Goal: Task Accomplishment & Management: Manage account settings

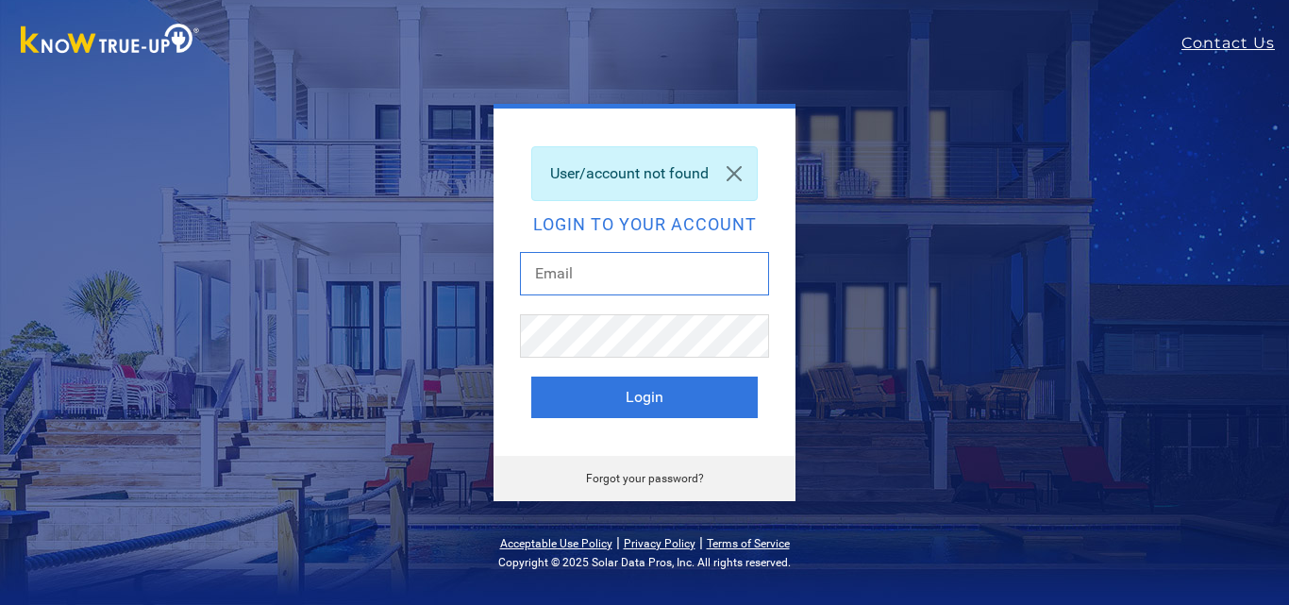
click at [642, 271] on input "text" at bounding box center [644, 273] width 249 height 43
click at [535, 274] on input "text" at bounding box center [644, 273] width 249 height 43
type input "reagan.chris@gmail.com"
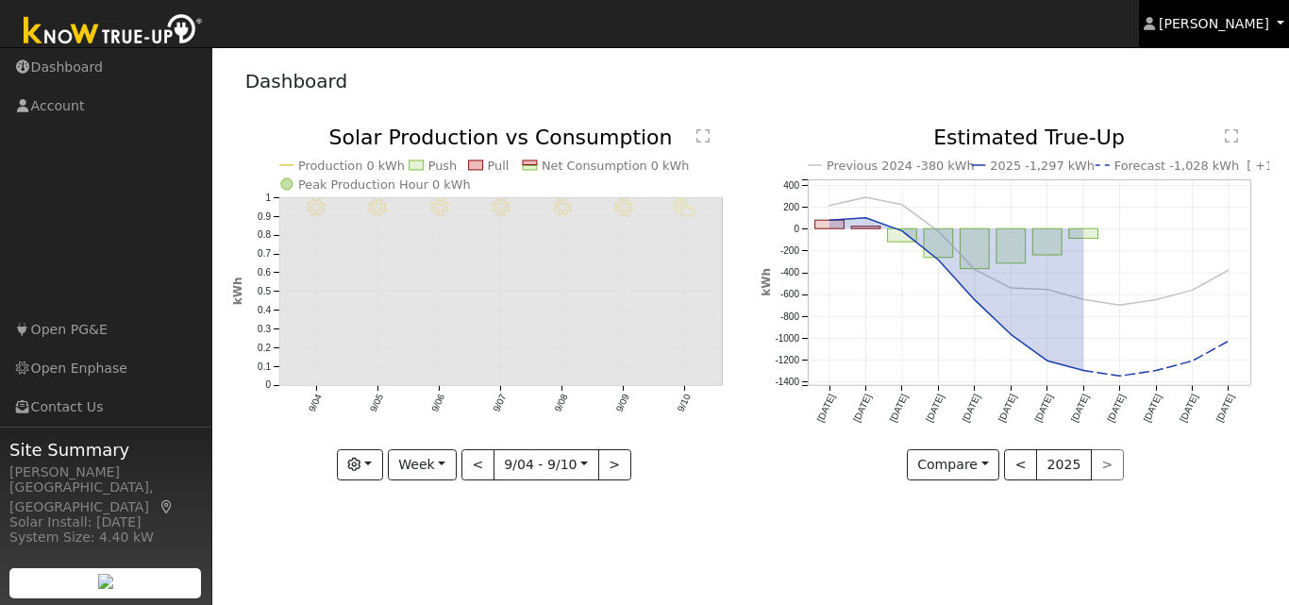
click at [1240, 20] on span "[PERSON_NAME]" at bounding box center [1214, 23] width 110 height 15
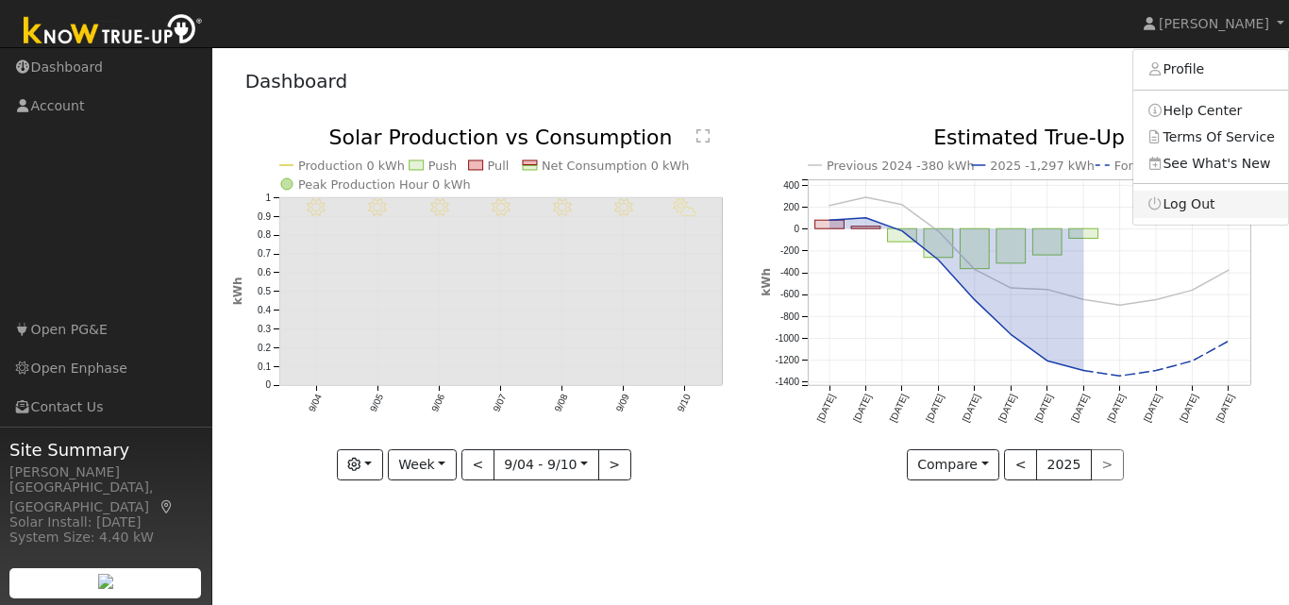
click at [1185, 193] on link "Log Out" at bounding box center [1210, 204] width 155 height 26
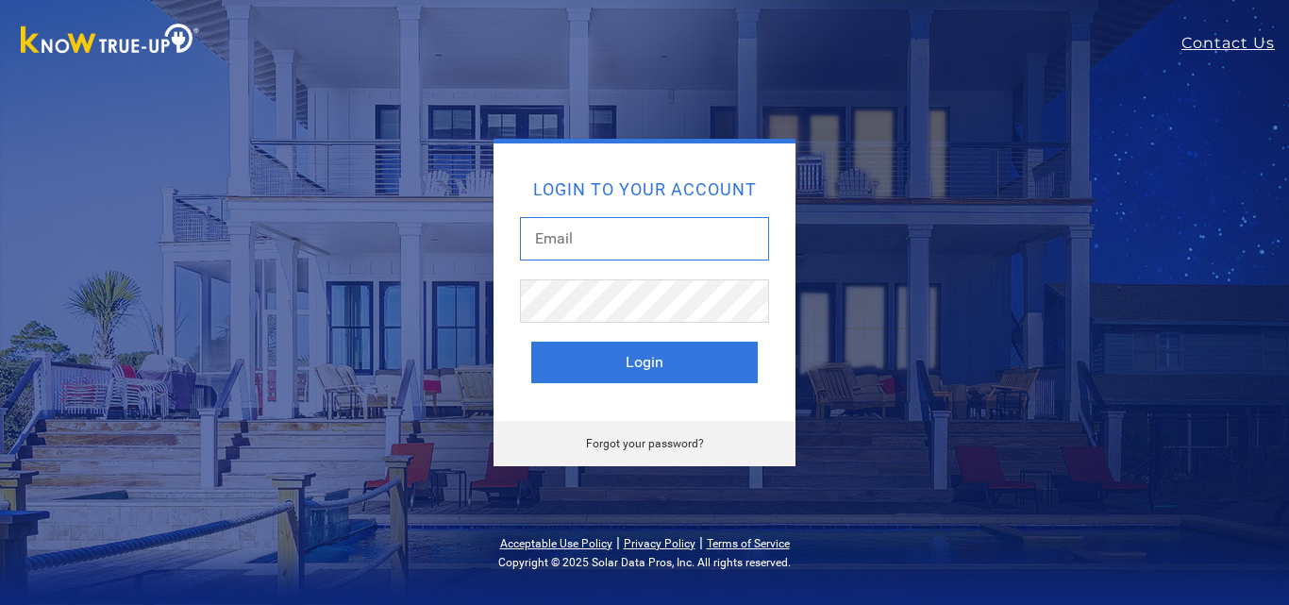
click at [572, 247] on input "text" at bounding box center [644, 238] width 249 height 43
click at [527, 248] on input "text" at bounding box center [644, 238] width 249 height 43
type input "reagan.chris@gmail.com"
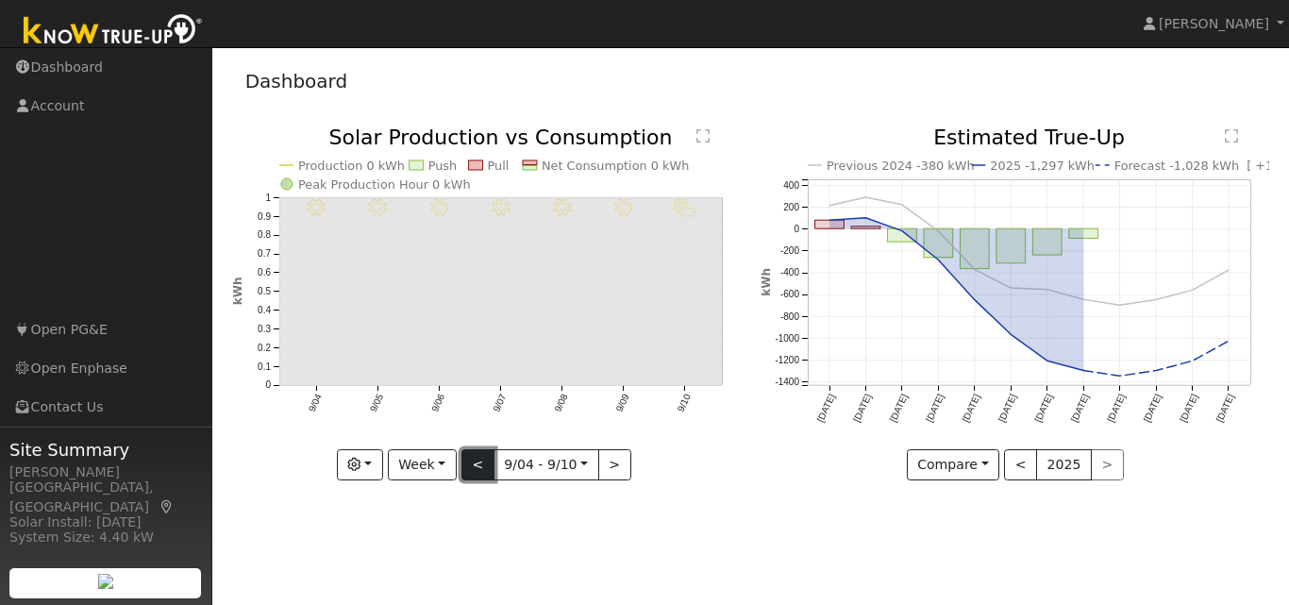
click at [488, 460] on button "<" at bounding box center [477, 465] width 33 height 32
type input "2025-08-14"
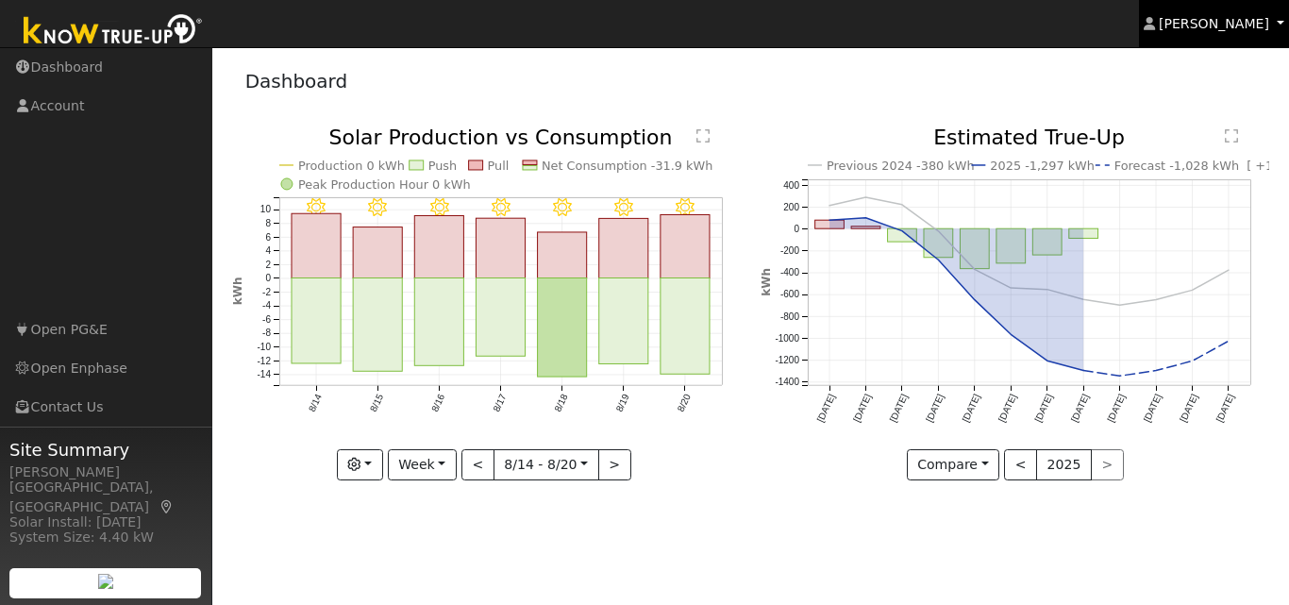
click at [1223, 34] on link "Chris Reagan" at bounding box center [1214, 23] width 151 height 47
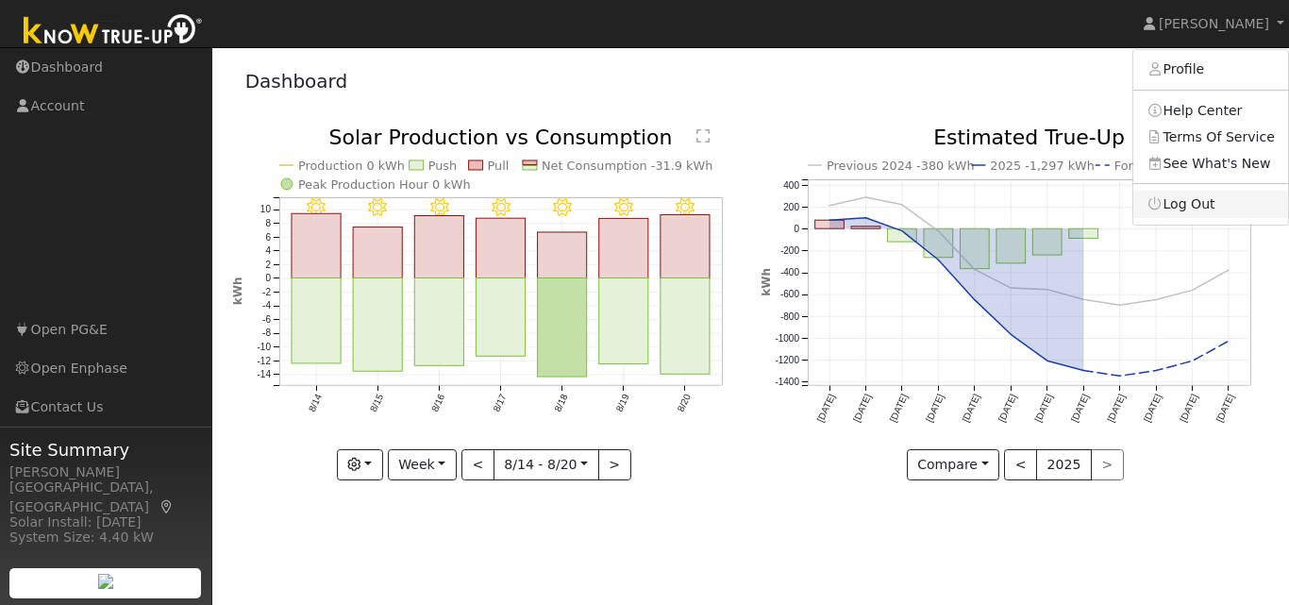
click at [1201, 205] on link "Log Out" at bounding box center [1210, 204] width 155 height 26
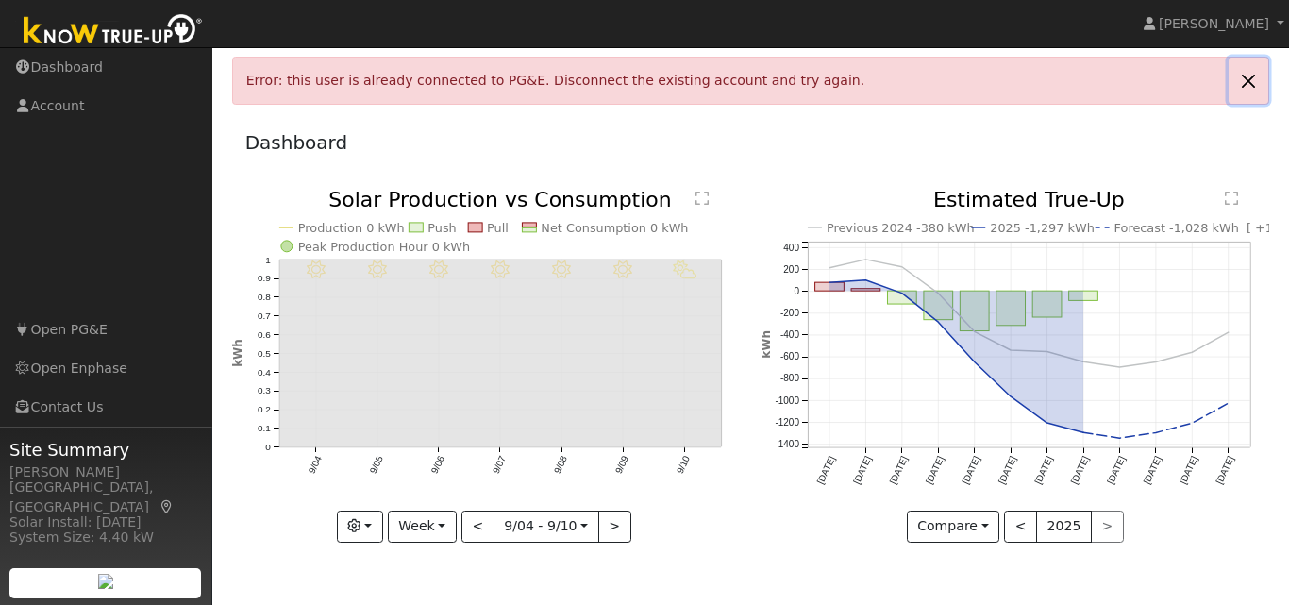
click at [1249, 76] on link at bounding box center [1249, 81] width 40 height 46
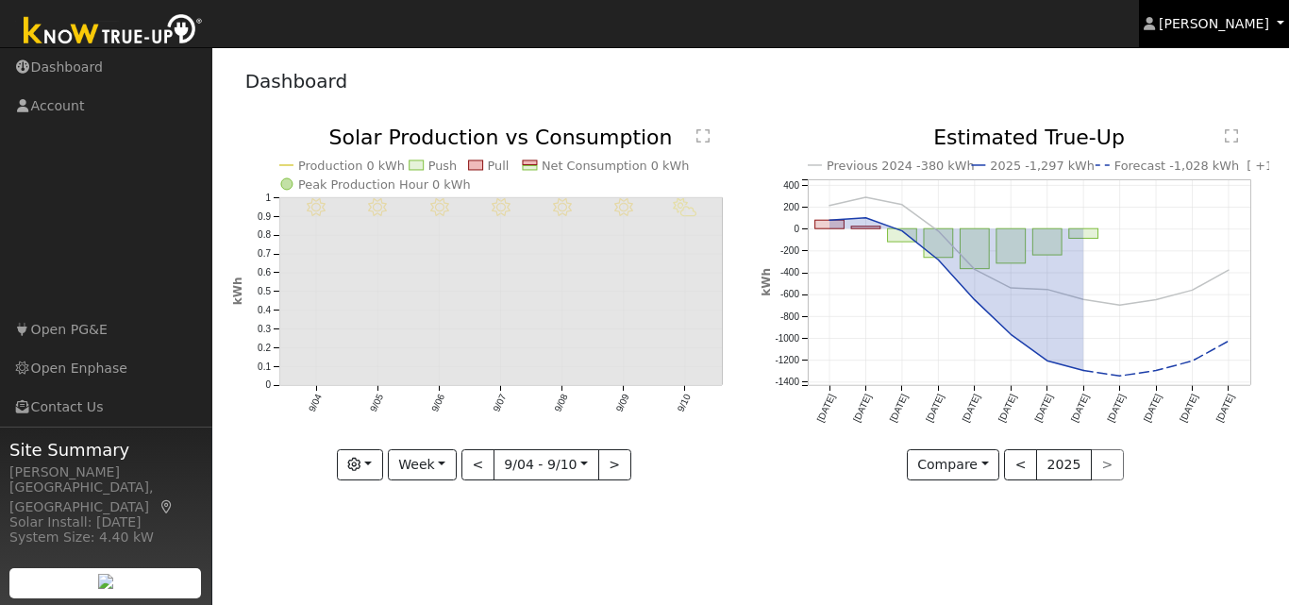
click at [1255, 25] on span "[PERSON_NAME]" at bounding box center [1214, 23] width 110 height 15
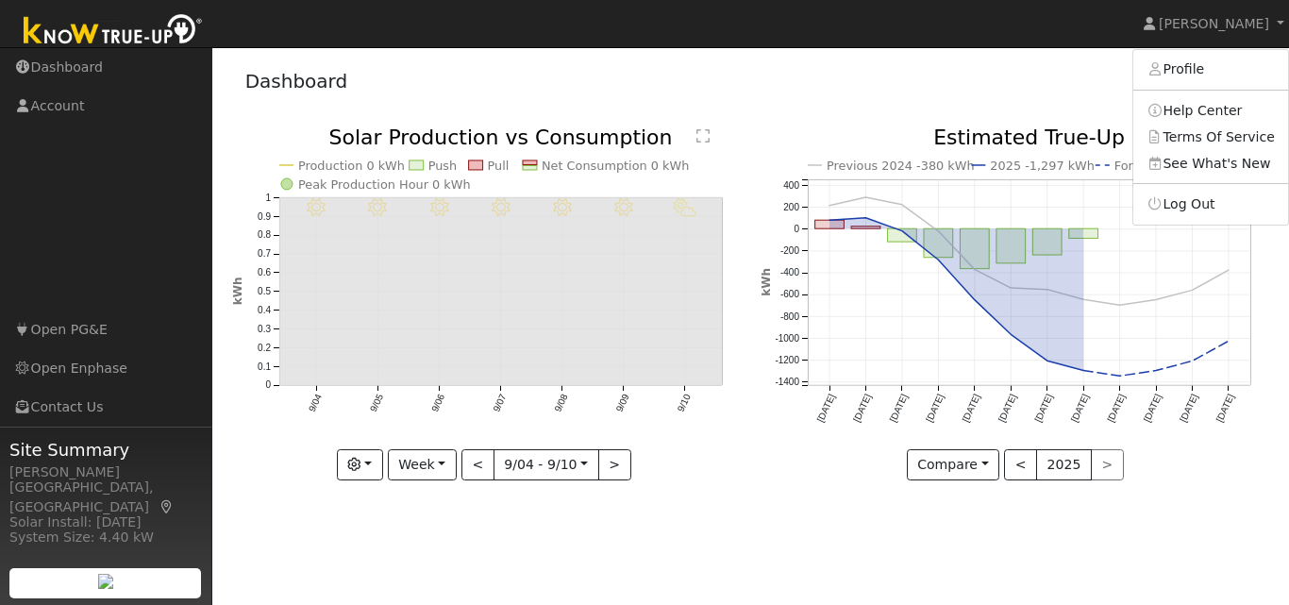
click at [1205, 190] on ul "Chris Reagan Profile Help Center Terms Of Service See What's New Log Out" at bounding box center [1210, 137] width 157 height 176
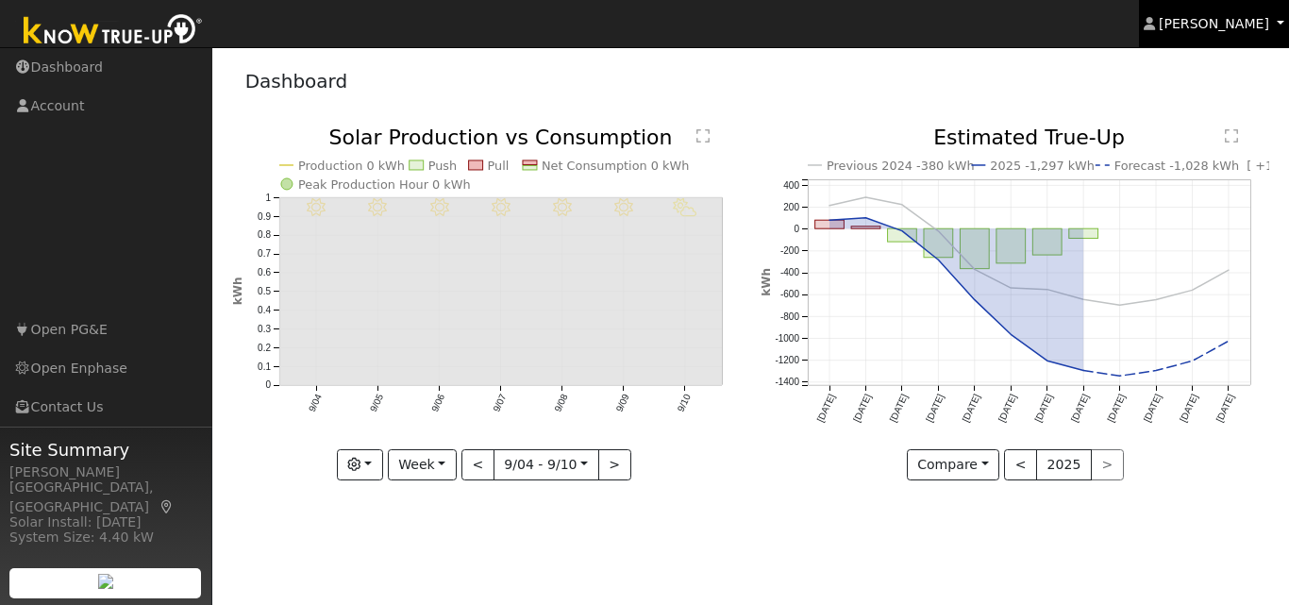
click at [1236, 28] on span "Chris Reagan" at bounding box center [1214, 23] width 110 height 15
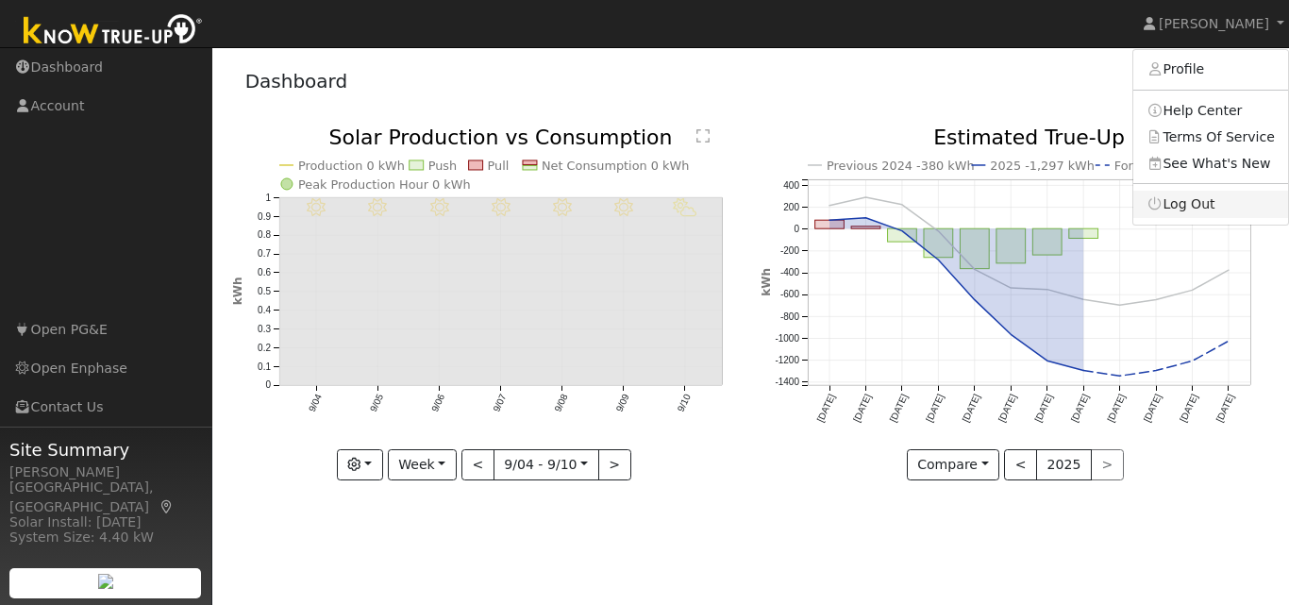
click at [1193, 203] on link "Log Out" at bounding box center [1210, 204] width 155 height 26
